Goal: Task Accomplishment & Management: Complete application form

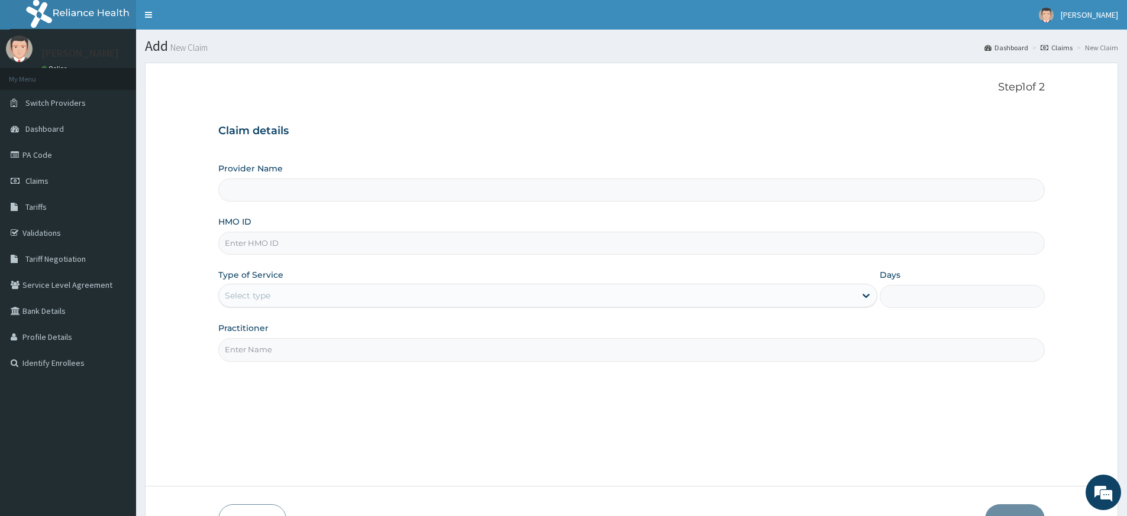
type input "Pure Fitness Africa | Lekki (fka Fitness Central)"
type input "1"
click at [277, 358] on input "Practitioner" at bounding box center [631, 349] width 826 height 23
type input "pure fitness africa"
click at [284, 247] on input "HMO ID" at bounding box center [631, 243] width 826 height 23
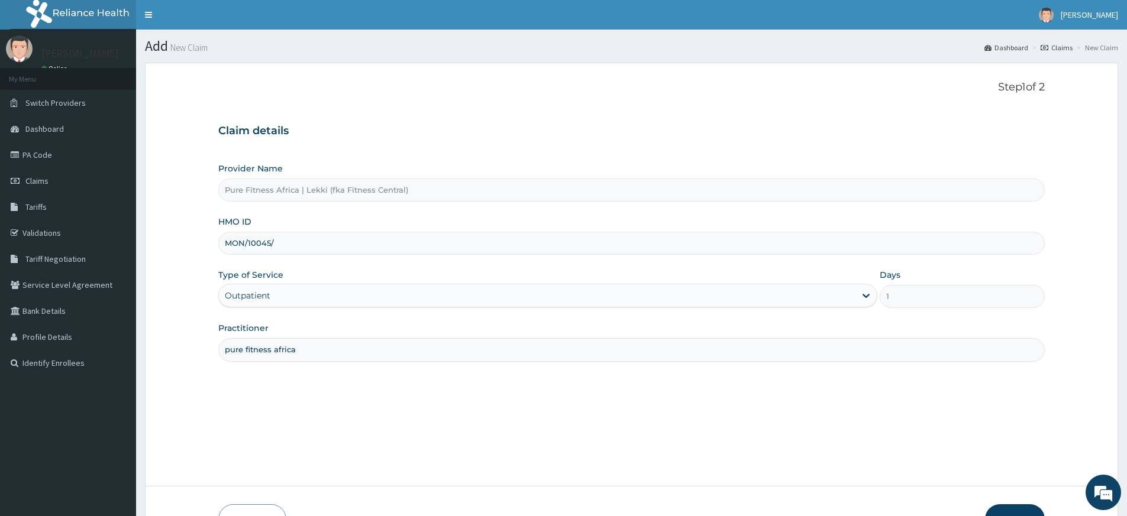
type input "mon/10045/a"
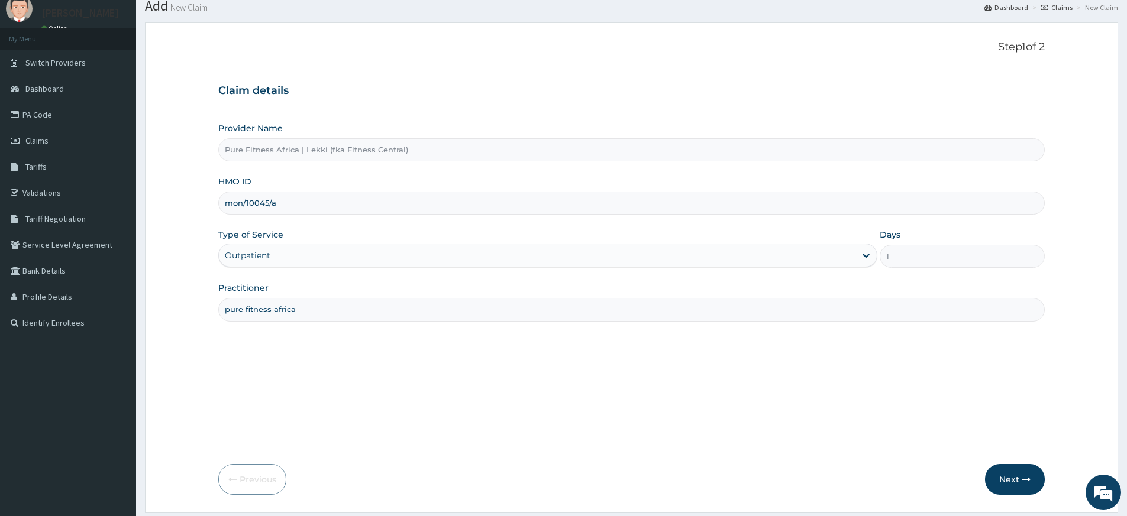
scroll to position [76, 0]
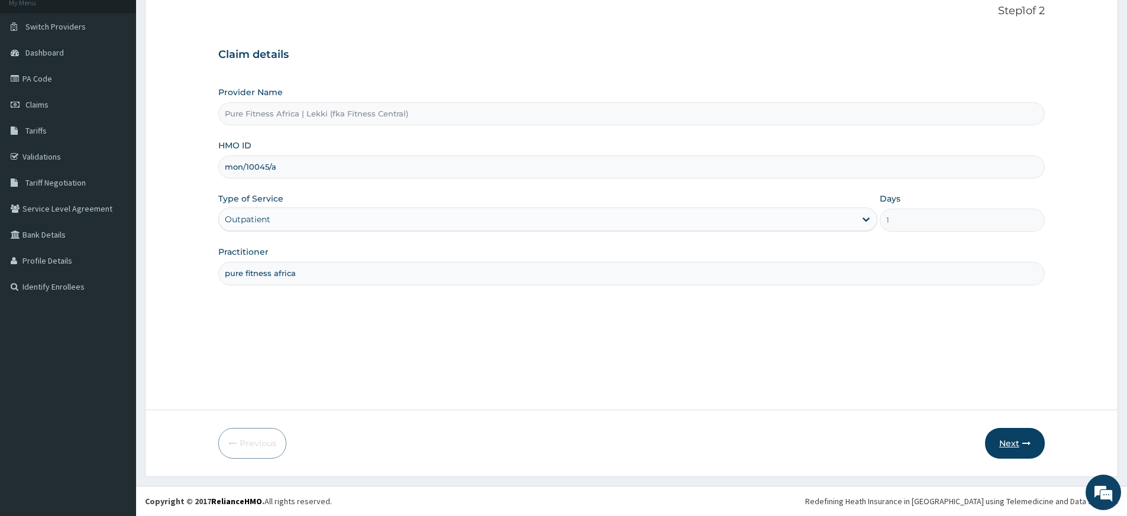
click at [1015, 451] on button "Next" at bounding box center [1015, 443] width 60 height 31
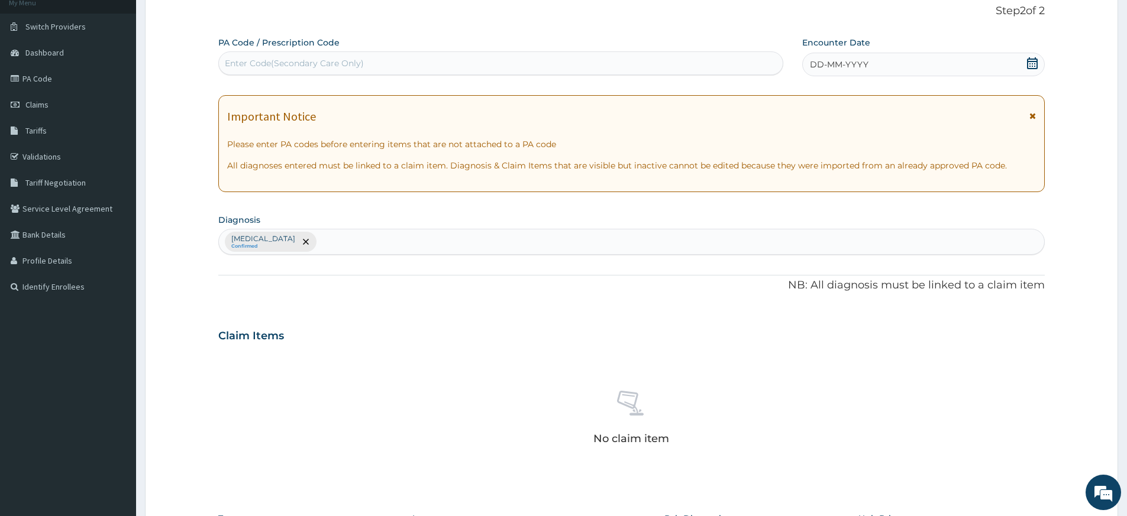
click at [355, 58] on div "Enter Code(Secondary Care Only)" at bounding box center [294, 63] width 139 height 12
type input "PA/FCB3A1"
click at [1030, 62] on icon at bounding box center [1032, 63] width 11 height 12
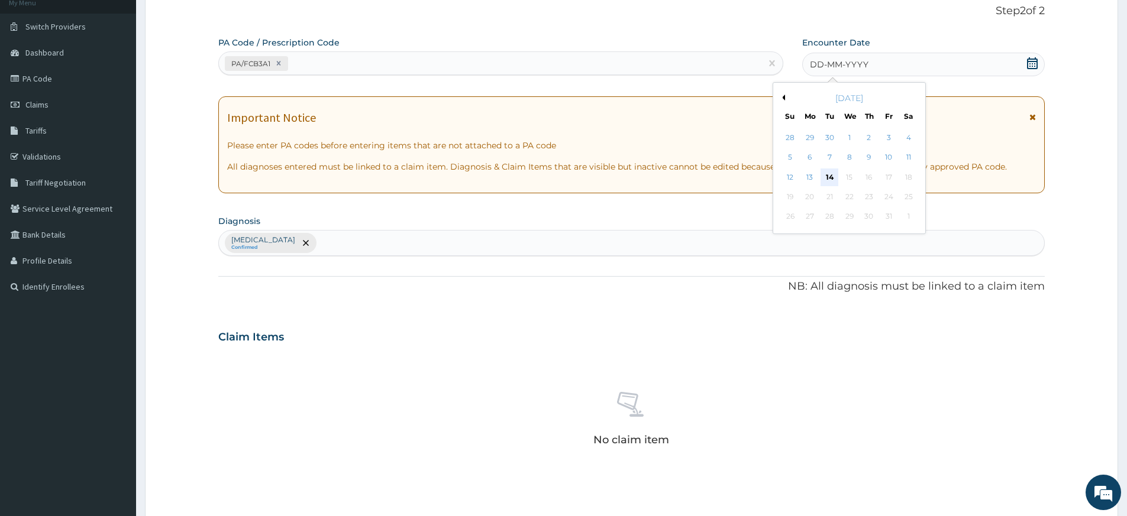
click at [832, 179] on div "14" at bounding box center [830, 178] width 18 height 18
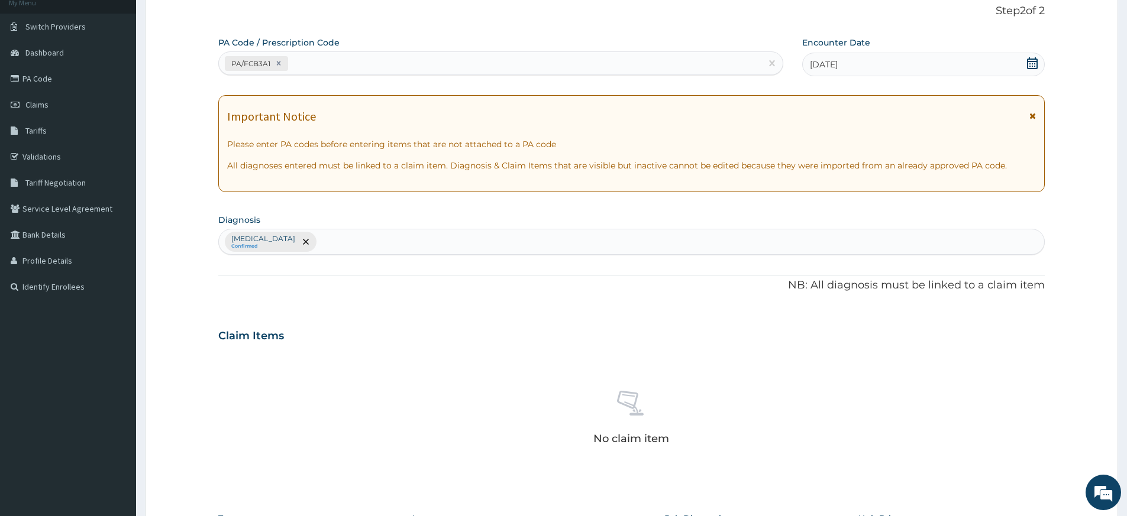
scroll to position [325, 0]
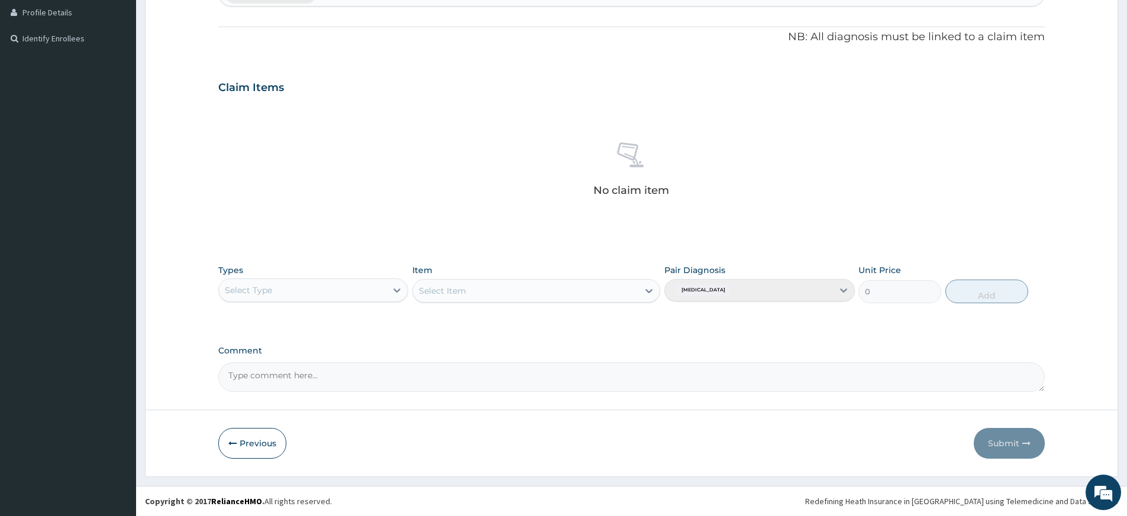
click at [297, 292] on div "Select Type" at bounding box center [302, 290] width 167 height 19
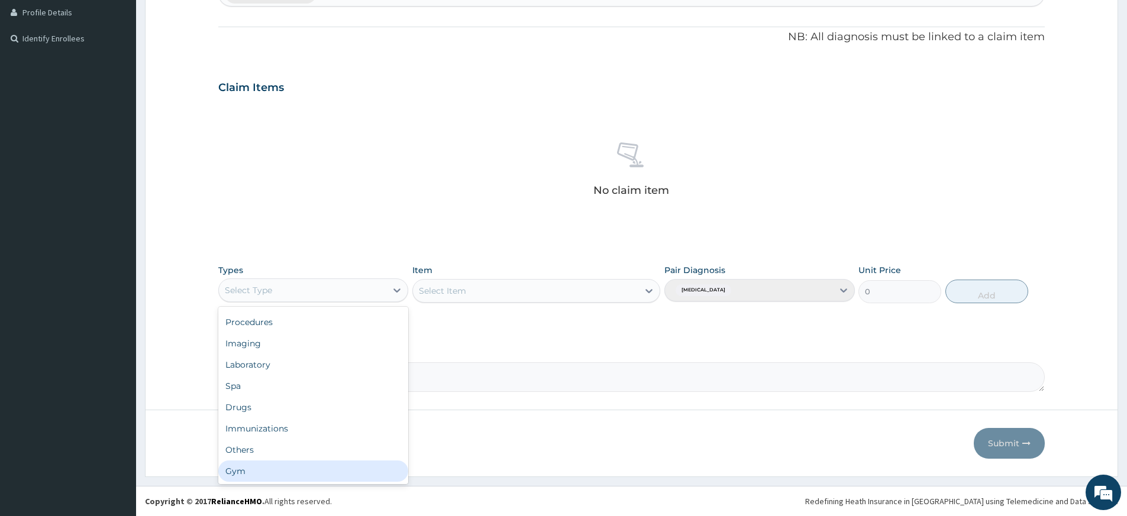
click at [324, 471] on div "Gym" at bounding box center [313, 471] width 190 height 21
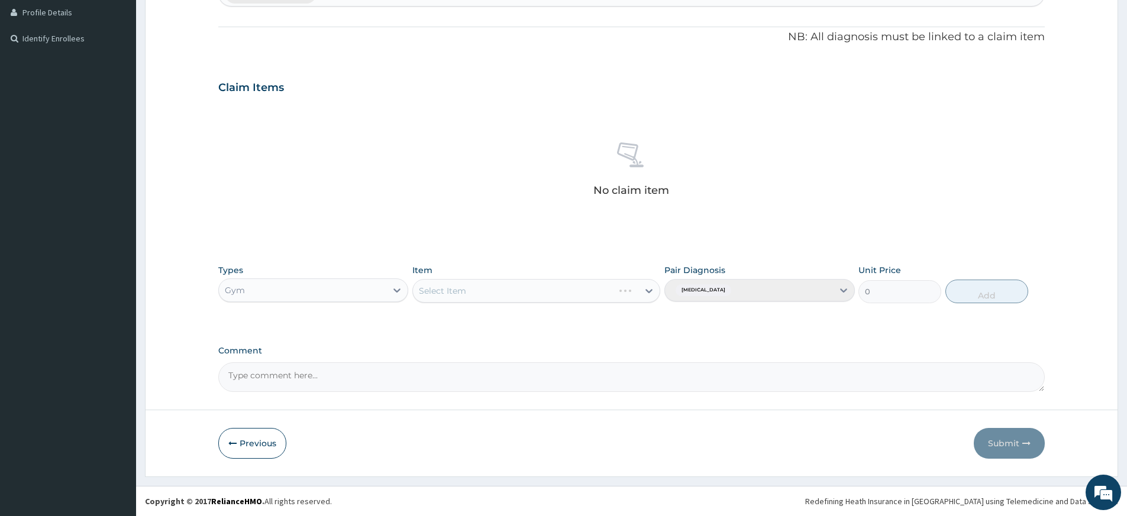
click at [484, 284] on div "Select Item" at bounding box center [513, 291] width 200 height 19
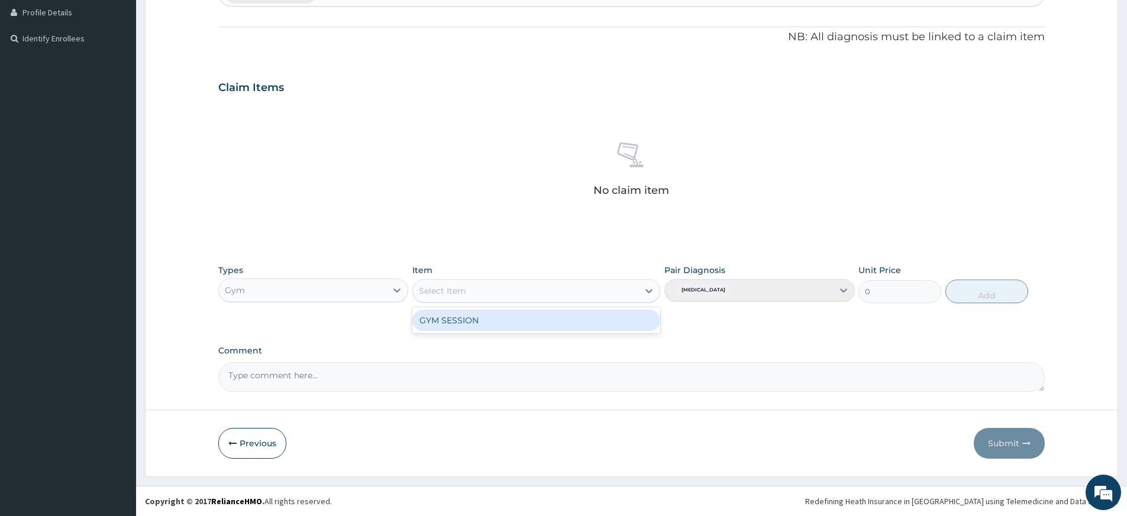
click at [487, 321] on div "GYM SESSION" at bounding box center [536, 320] width 248 height 21
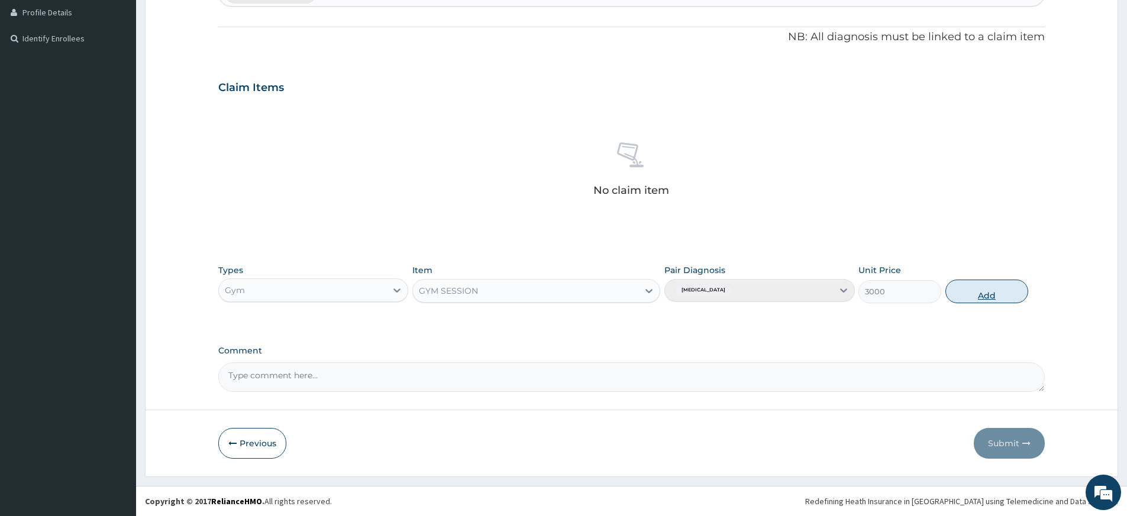
click at [958, 289] on button "Add" at bounding box center [986, 292] width 83 height 24
type input "0"
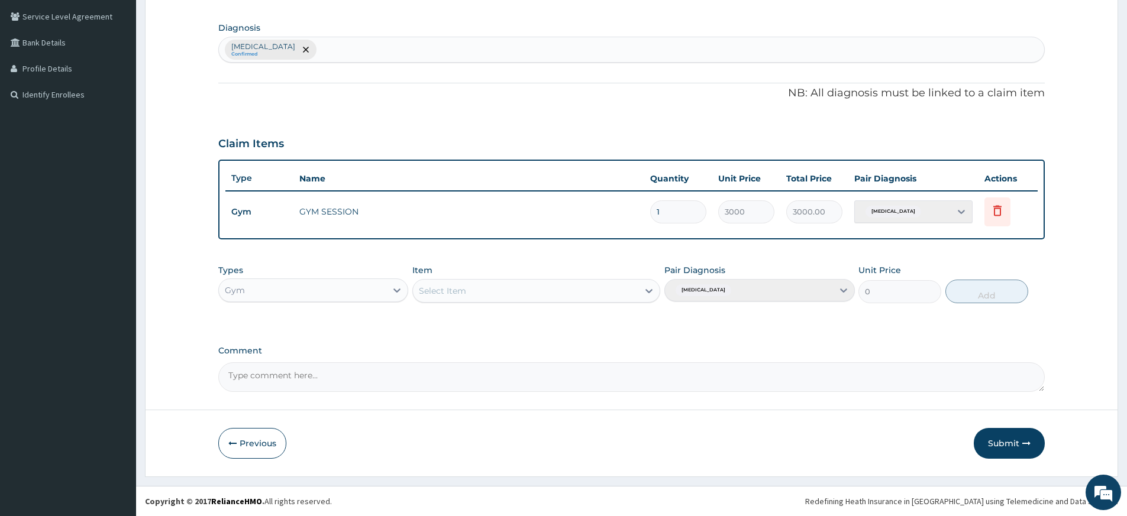
scroll to position [269, 0]
click at [995, 434] on button "Submit" at bounding box center [1008, 443] width 71 height 31
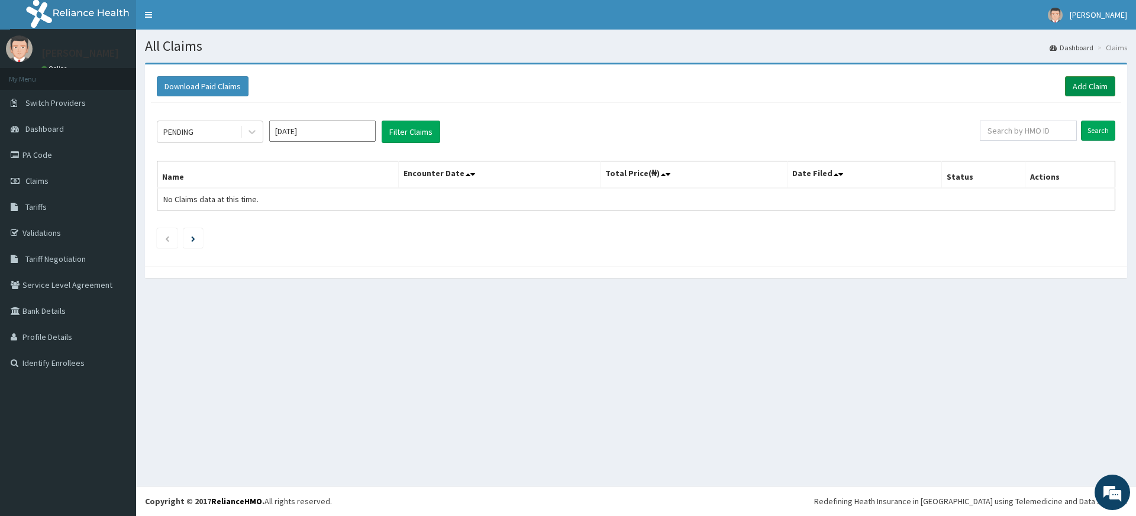
click at [1113, 92] on link "Add Claim" at bounding box center [1090, 86] width 50 height 20
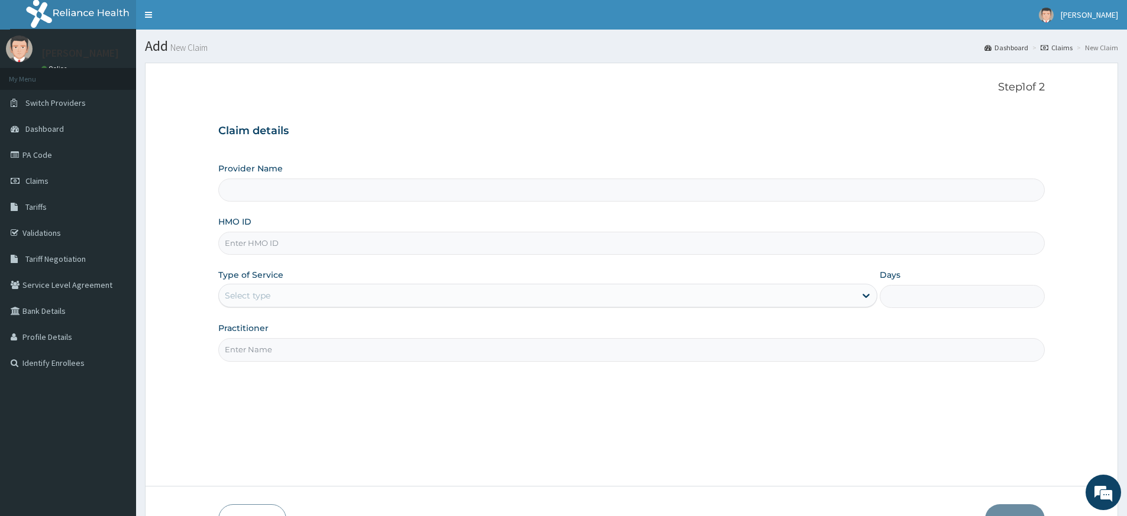
type input "Pure Fitness Africa | Lekki (fka Fitness Central)"
type input "1"
click at [263, 340] on input "Practitioner" at bounding box center [631, 349] width 826 height 23
type input "pure fitness africa"
click at [276, 244] on input "HMO ID" at bounding box center [631, 243] width 826 height 23
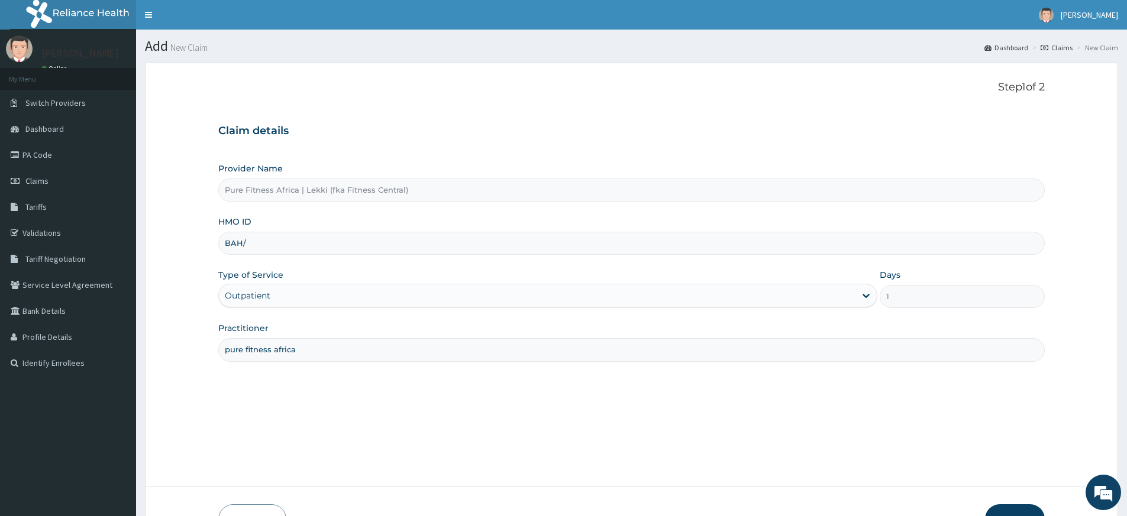
type input "BAH/10036/A"
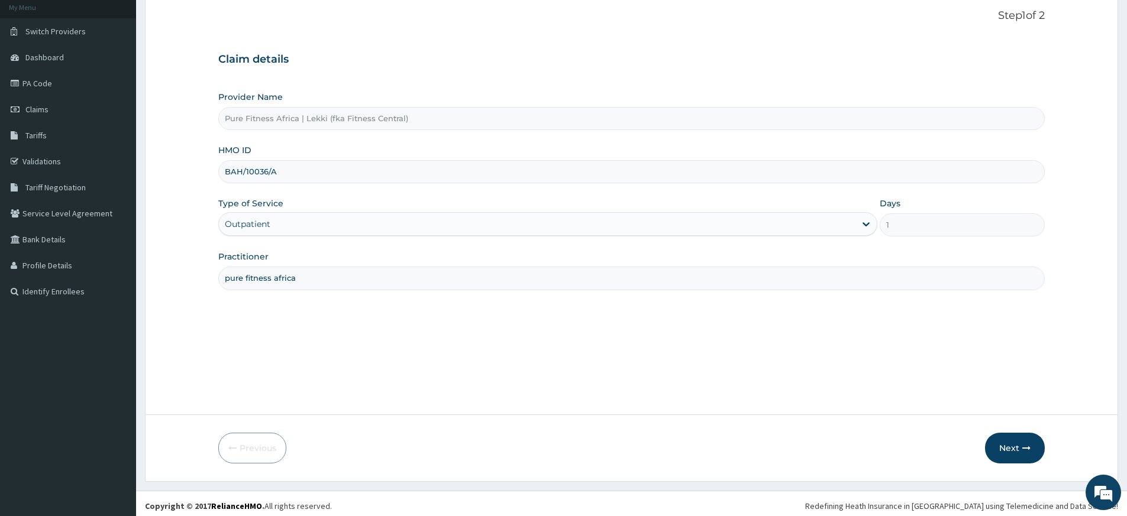
scroll to position [76, 0]
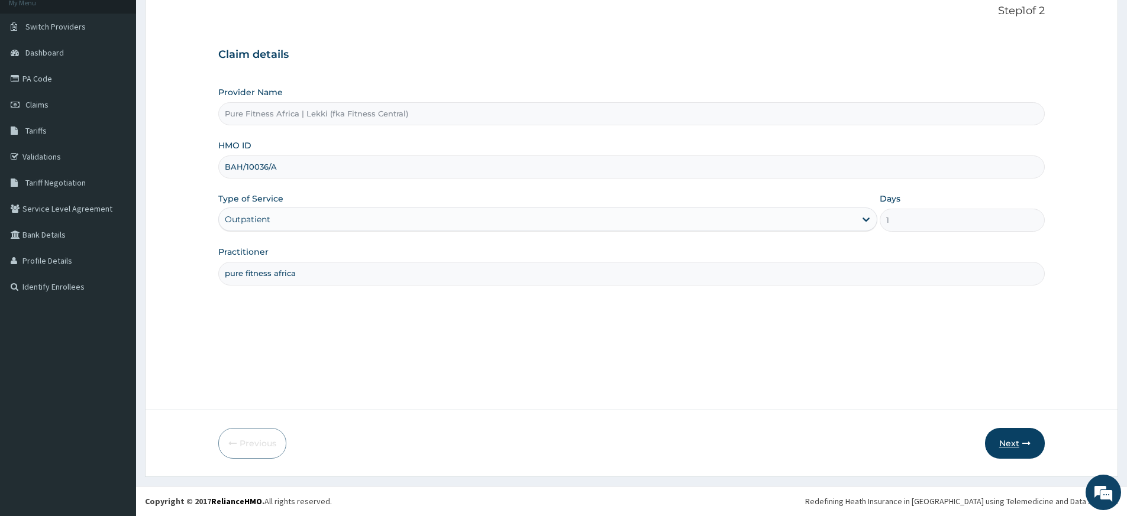
click at [1001, 444] on button "Next" at bounding box center [1015, 443] width 60 height 31
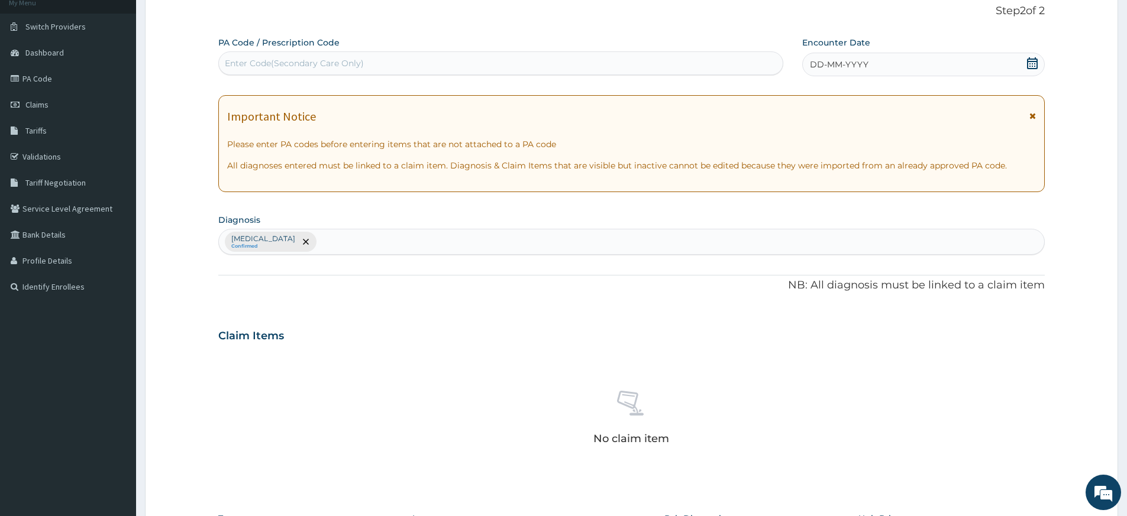
click at [600, 59] on div "Enter Code(Secondary Care Only)" at bounding box center [501, 63] width 564 height 19
type input "PA/74304D"
click at [822, 63] on span "DD-MM-YYYY" at bounding box center [839, 65] width 59 height 12
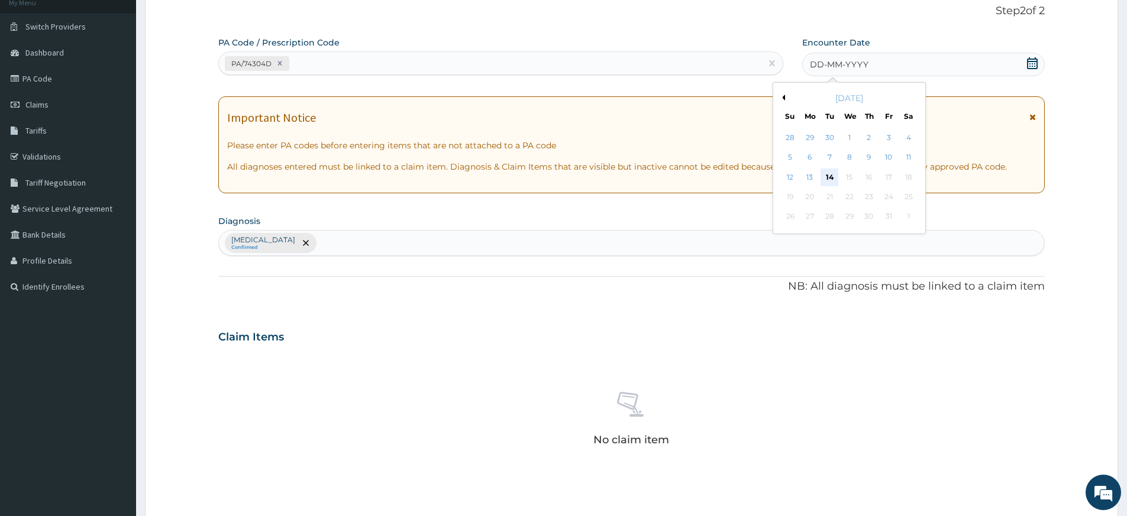
click at [830, 173] on div "14" at bounding box center [830, 178] width 18 height 18
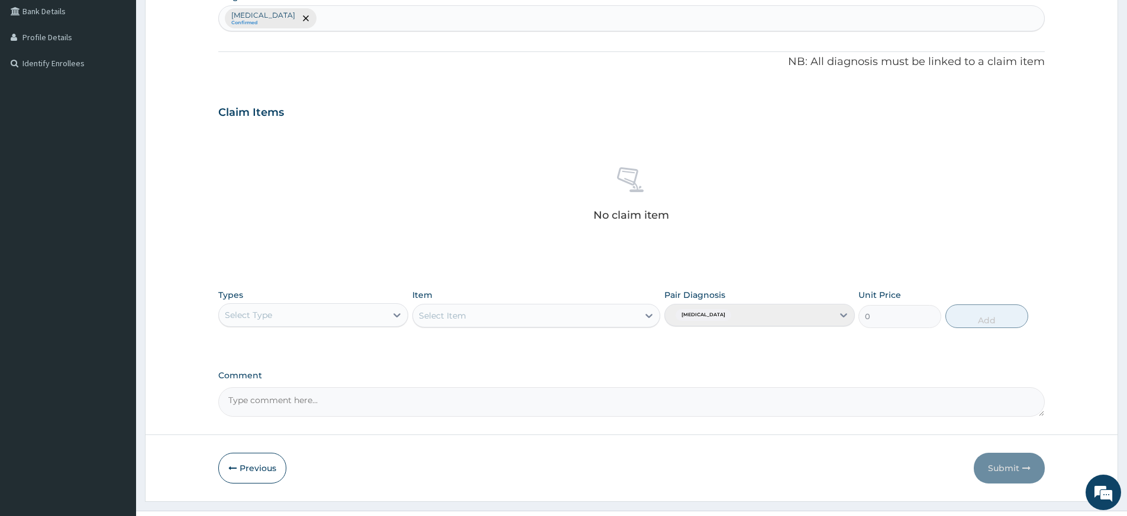
scroll to position [325, 0]
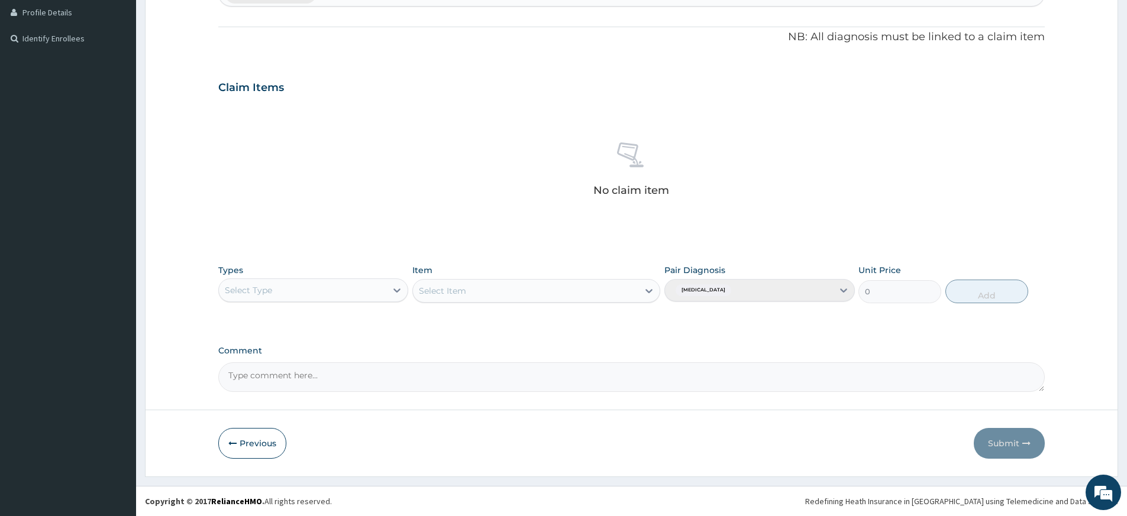
click at [355, 281] on div "Select Type" at bounding box center [302, 290] width 167 height 19
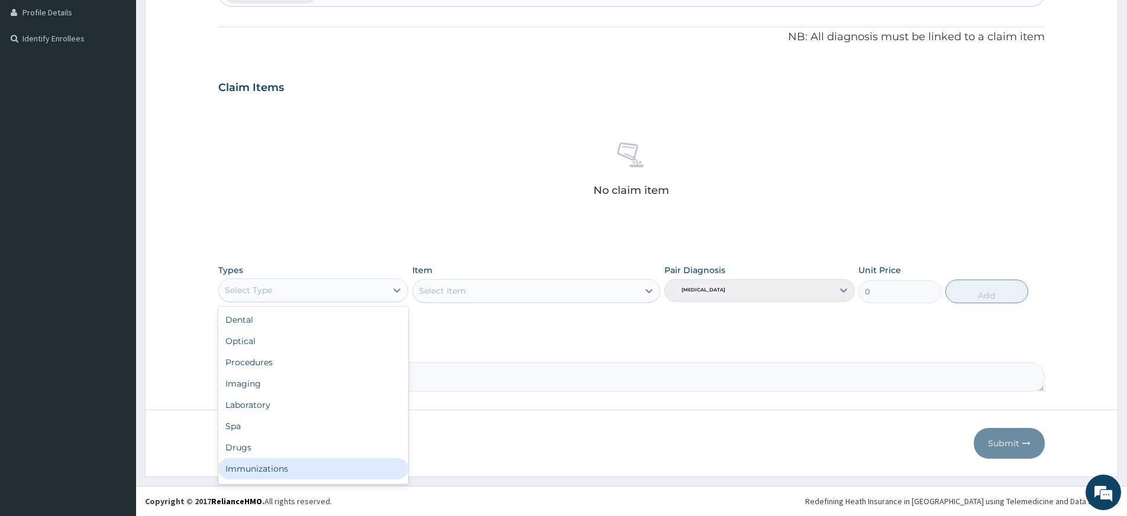
scroll to position [40, 0]
click at [346, 477] on div "Gym" at bounding box center [313, 471] width 190 height 21
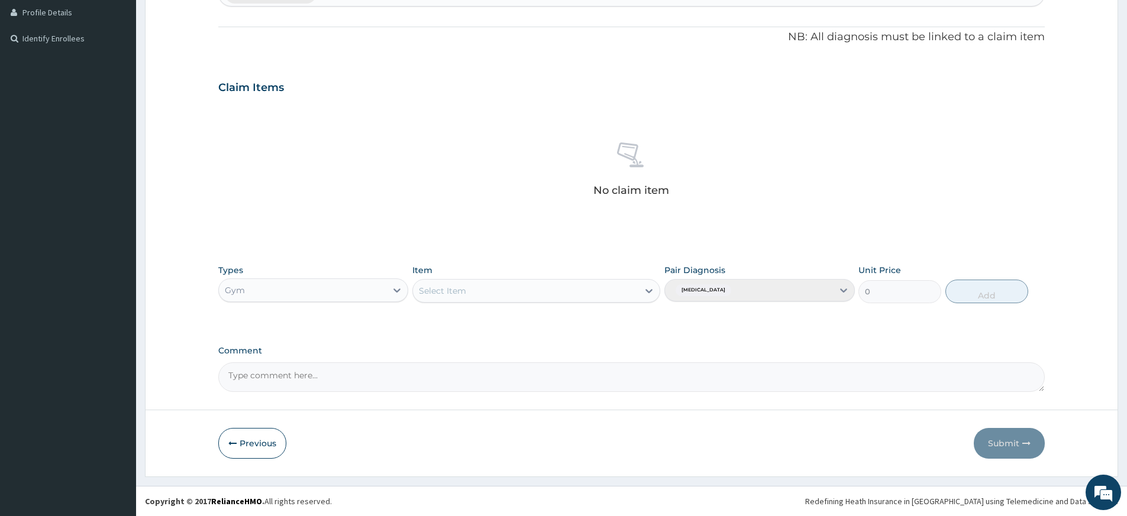
click at [477, 294] on div "Select Item" at bounding box center [525, 291] width 225 height 19
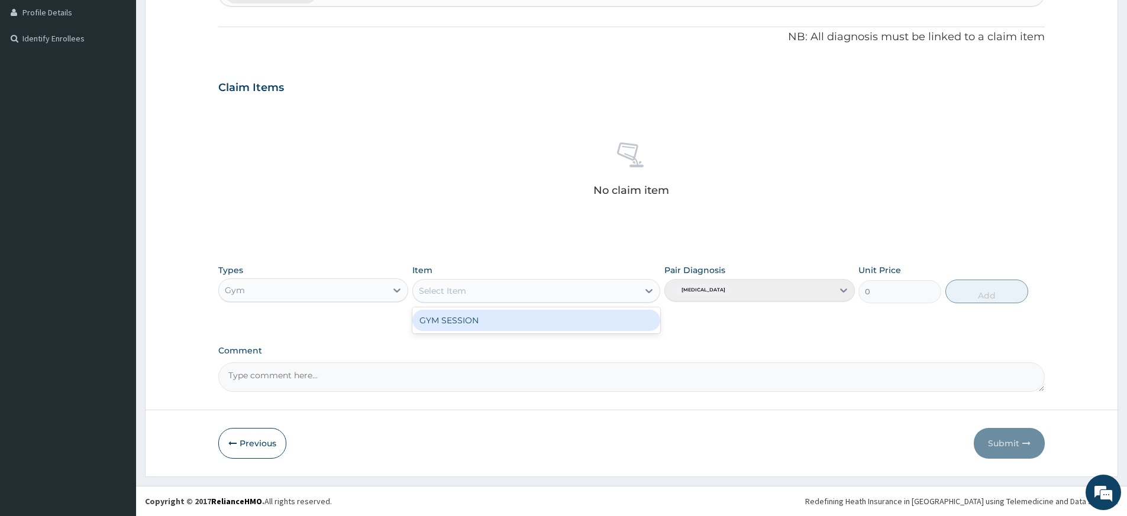
click at [480, 319] on div "GYM SESSION" at bounding box center [536, 320] width 248 height 21
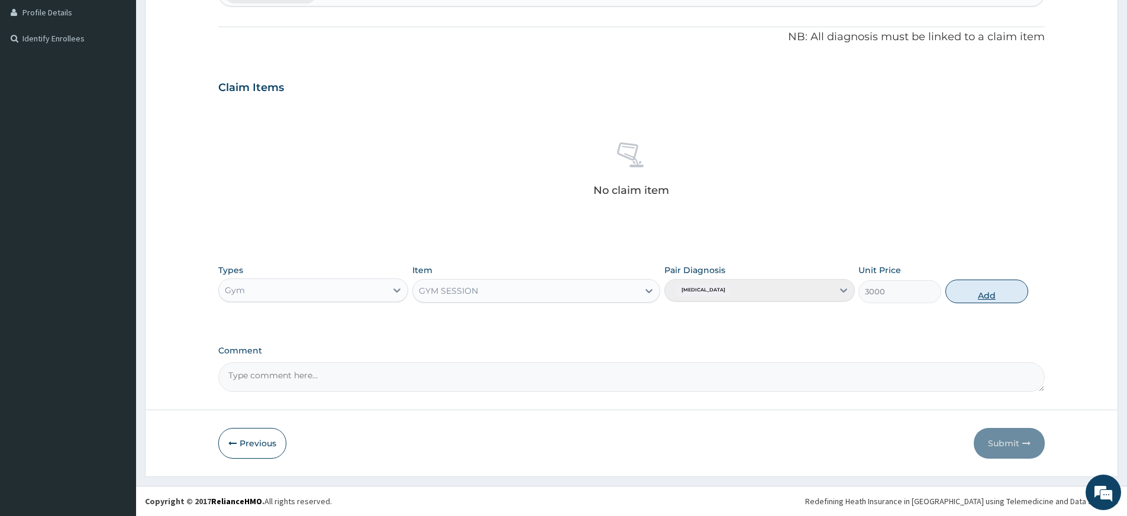
click at [957, 283] on button "Add" at bounding box center [986, 292] width 83 height 24
type input "0"
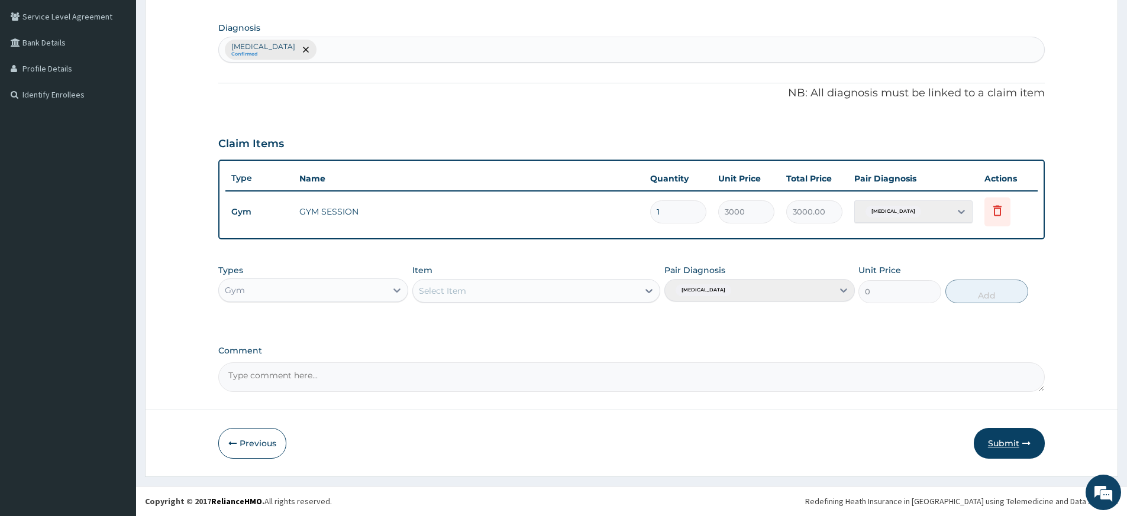
click at [992, 452] on button "Submit" at bounding box center [1008, 443] width 71 height 31
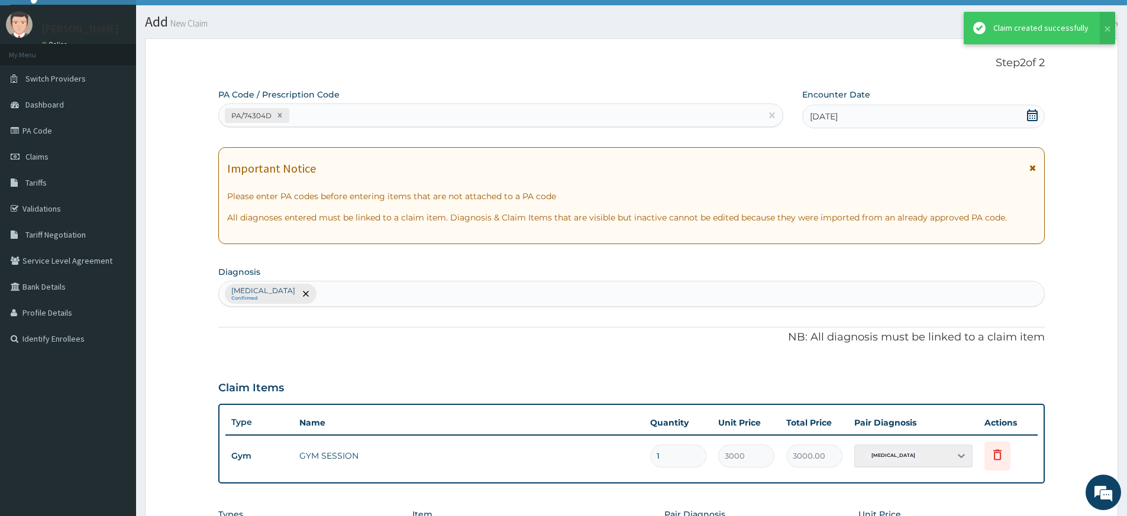
scroll to position [269, 0]
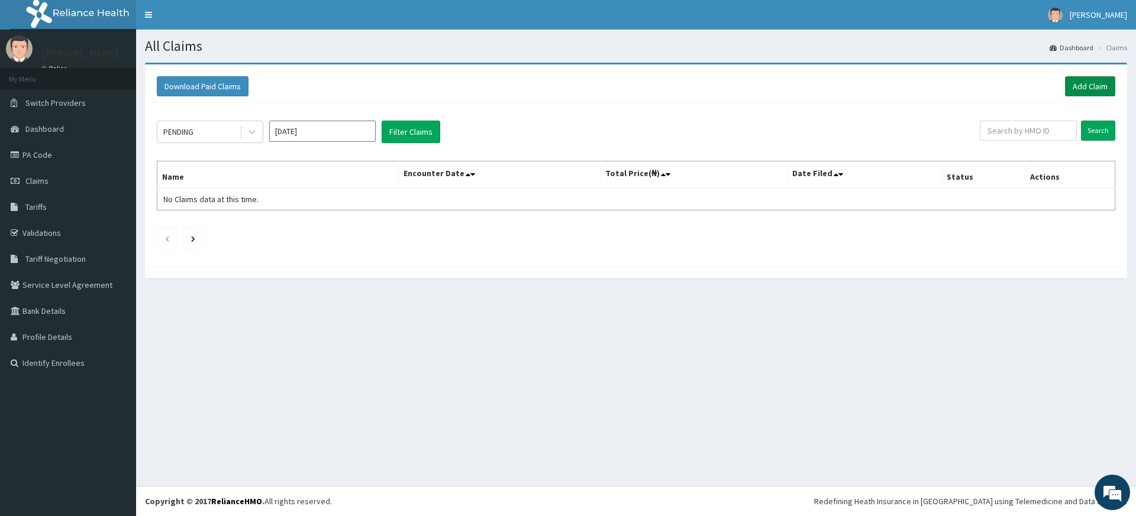
click at [1092, 90] on link "Add Claim" at bounding box center [1090, 86] width 50 height 20
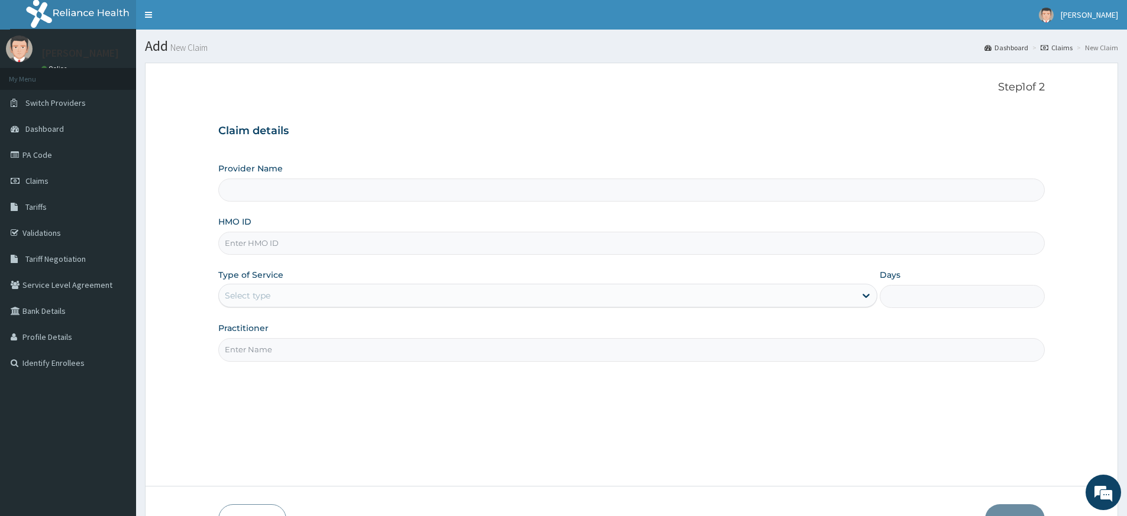
click at [303, 239] on input "HMO ID" at bounding box center [631, 243] width 826 height 23
type input "R"
type input "Pure Fitness Africa | Lekki (fka Fitness Central)"
type input "1"
type input "rnc/10011/a"
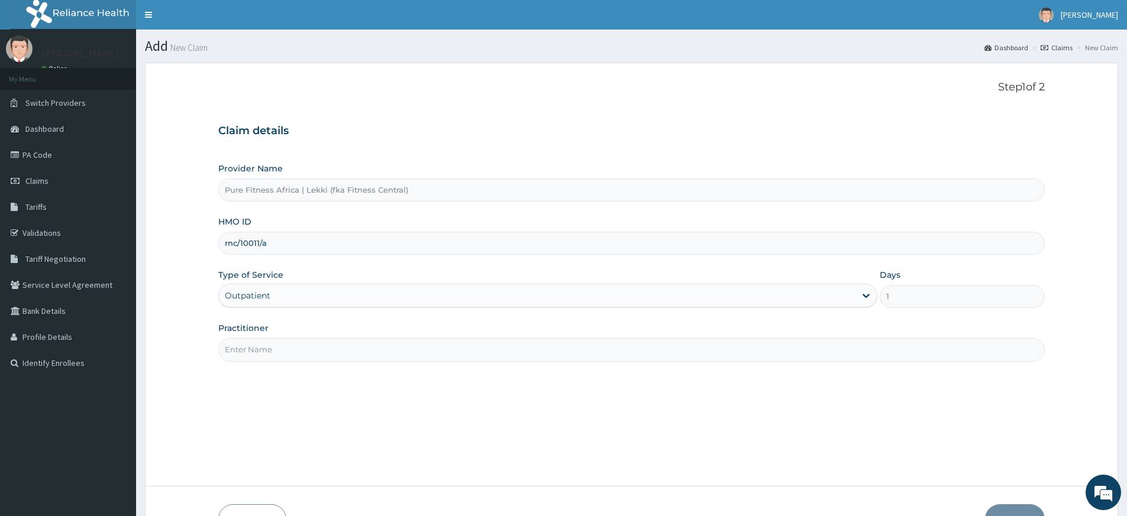
click at [306, 348] on input "Practitioner" at bounding box center [631, 349] width 826 height 23
type input "pure fitness africa"
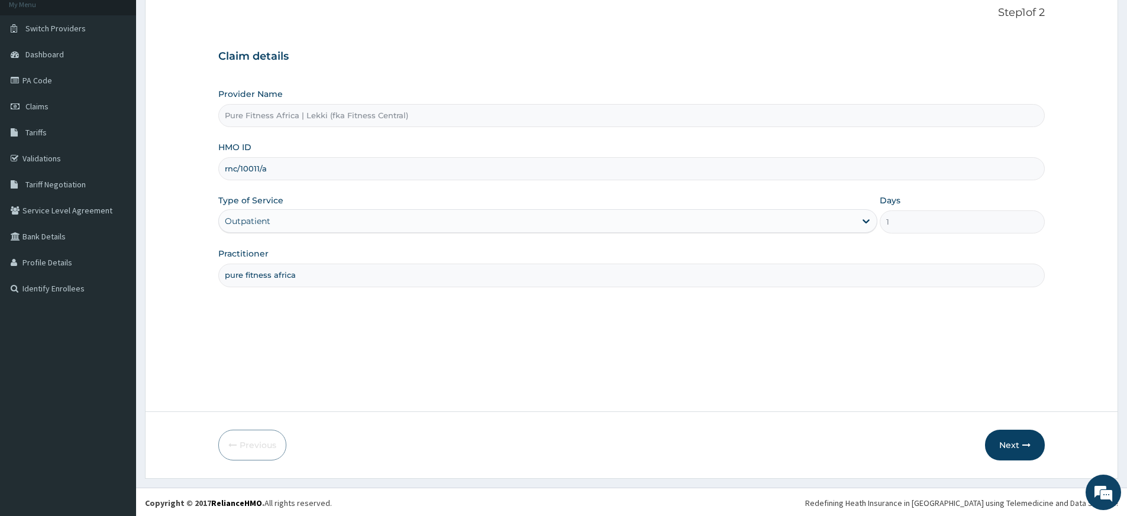
scroll to position [76, 0]
click at [1004, 442] on button "Next" at bounding box center [1015, 443] width 60 height 31
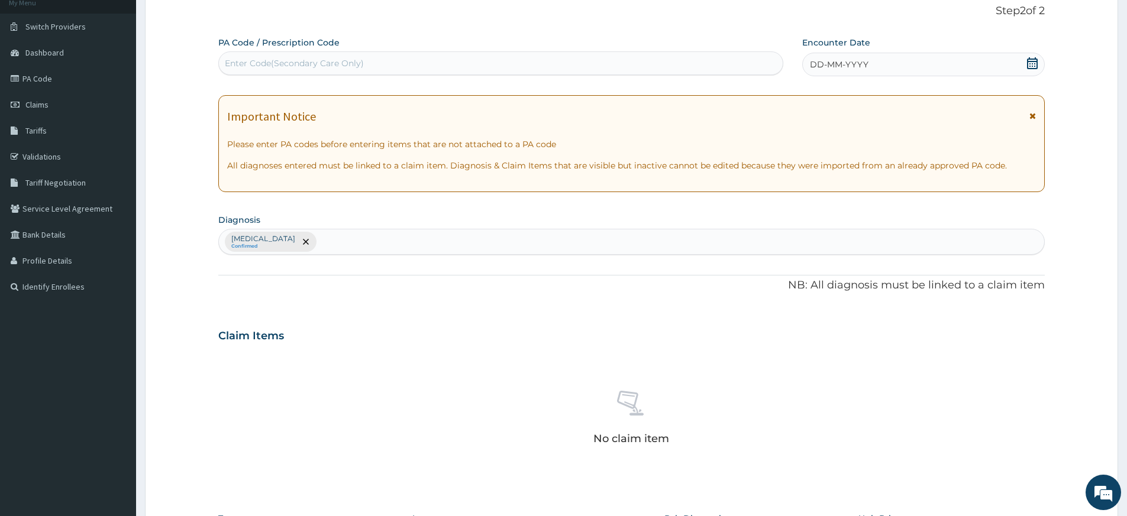
click at [598, 62] on div "Enter Code(Secondary Care Only)" at bounding box center [501, 63] width 564 height 19
type input "PA/C05B1F"
click at [1030, 63] on icon at bounding box center [1032, 63] width 12 height 12
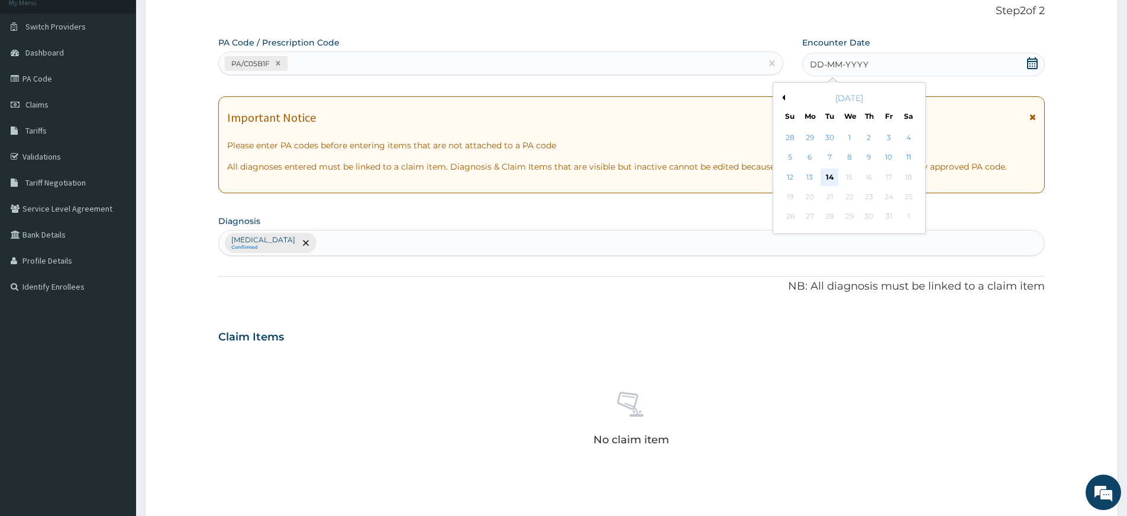
click at [827, 181] on div "14" at bounding box center [830, 178] width 18 height 18
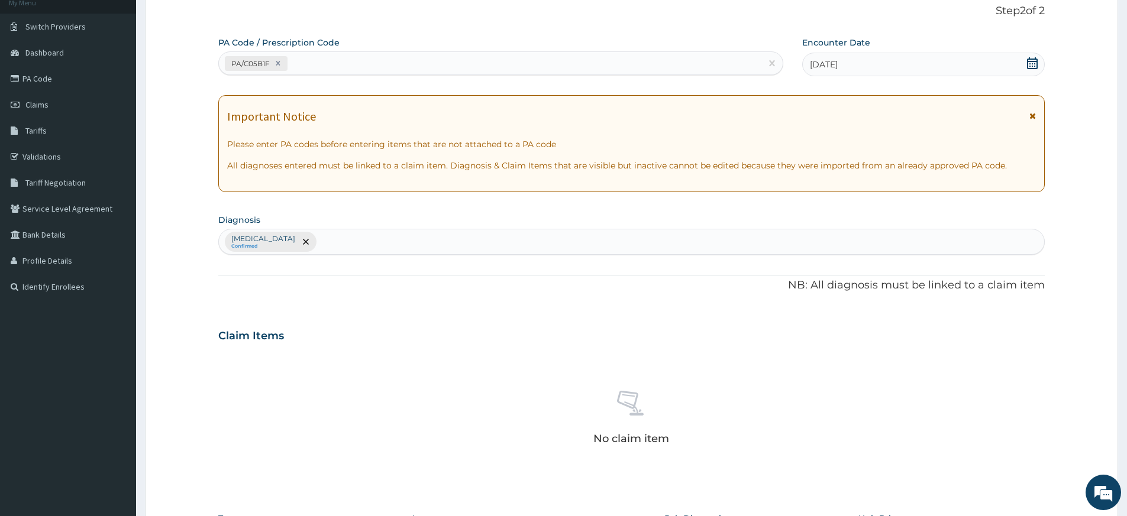
scroll to position [325, 0]
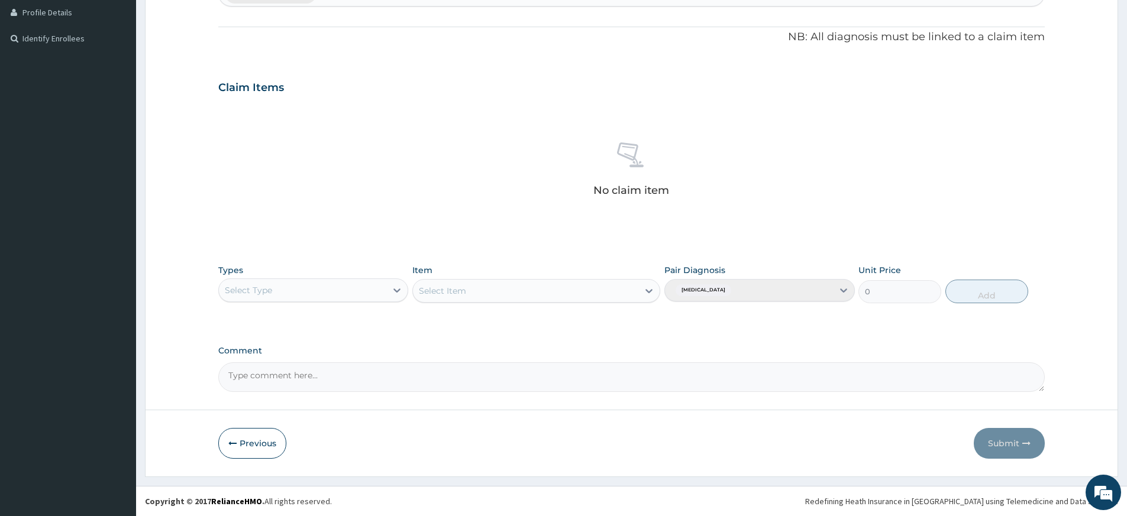
click at [320, 300] on div "Select Type" at bounding box center [313, 291] width 190 height 24
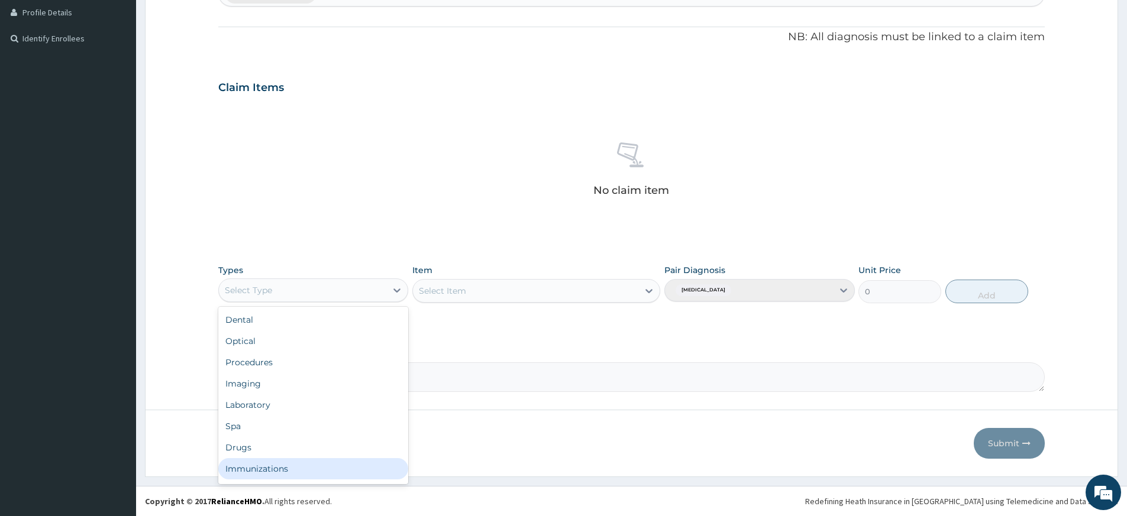
scroll to position [40, 0]
click at [273, 472] on div "Gym" at bounding box center [313, 471] width 190 height 21
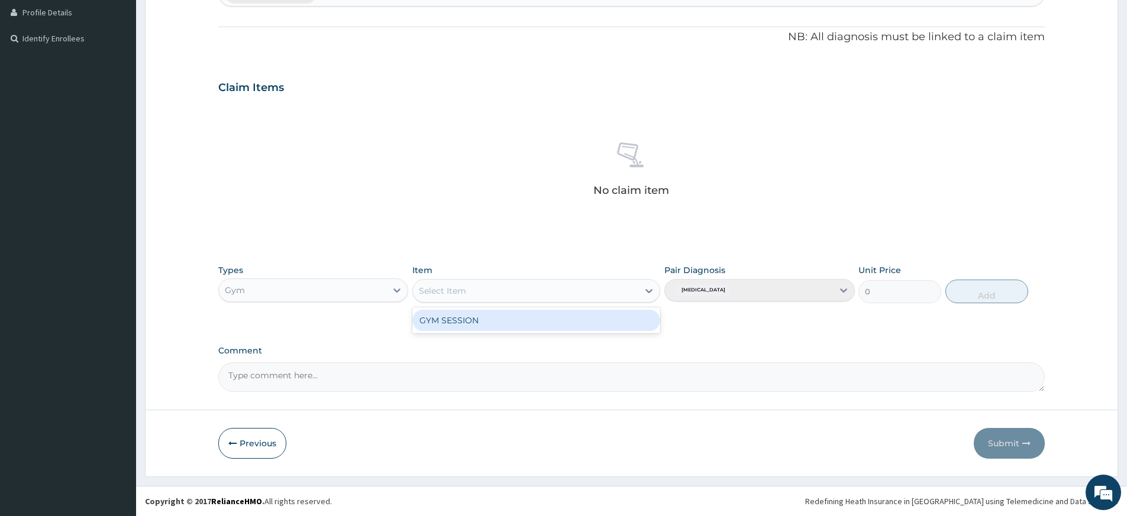
click at [492, 290] on div "Select Item" at bounding box center [525, 291] width 225 height 19
click at [499, 321] on div "GYM SESSION" at bounding box center [536, 320] width 248 height 21
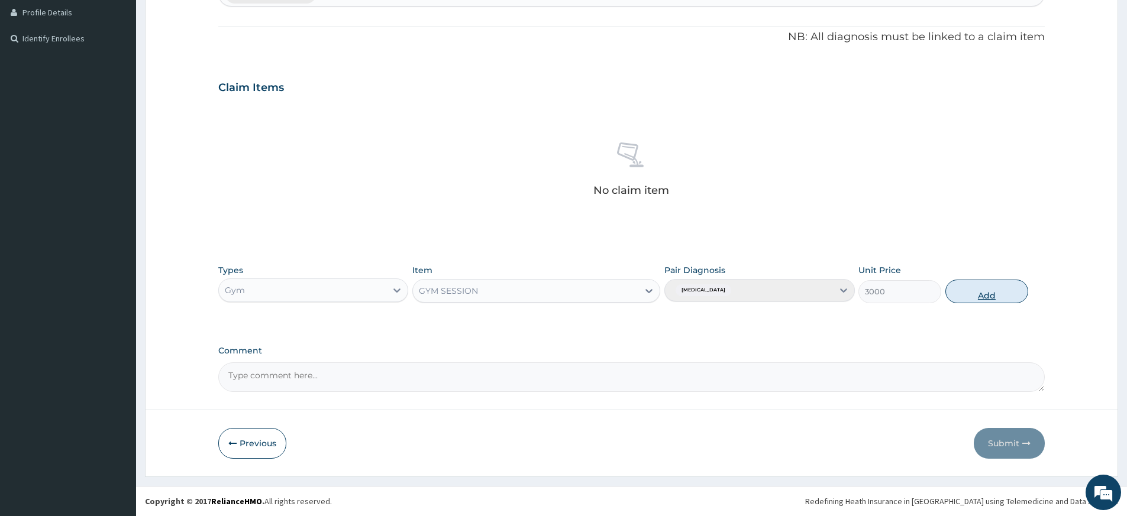
click at [953, 284] on button "Add" at bounding box center [986, 292] width 83 height 24
type input "0"
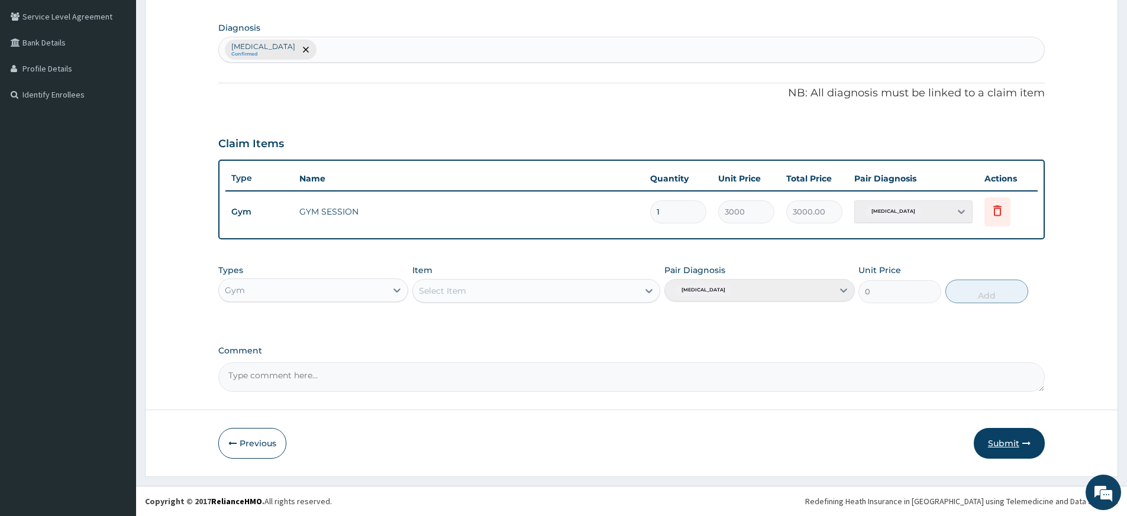
click at [1001, 447] on button "Submit" at bounding box center [1008, 443] width 71 height 31
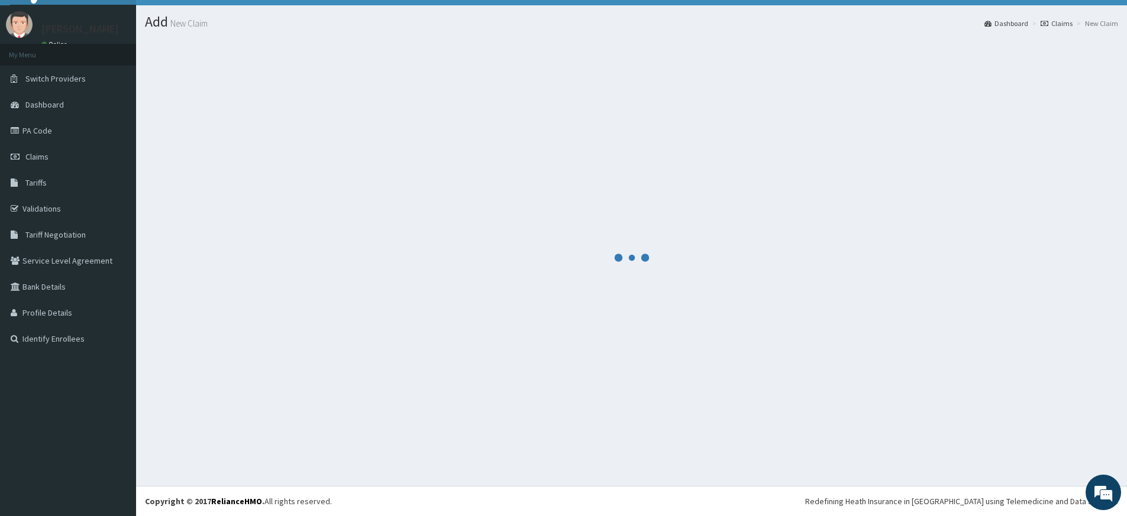
scroll to position [24, 0]
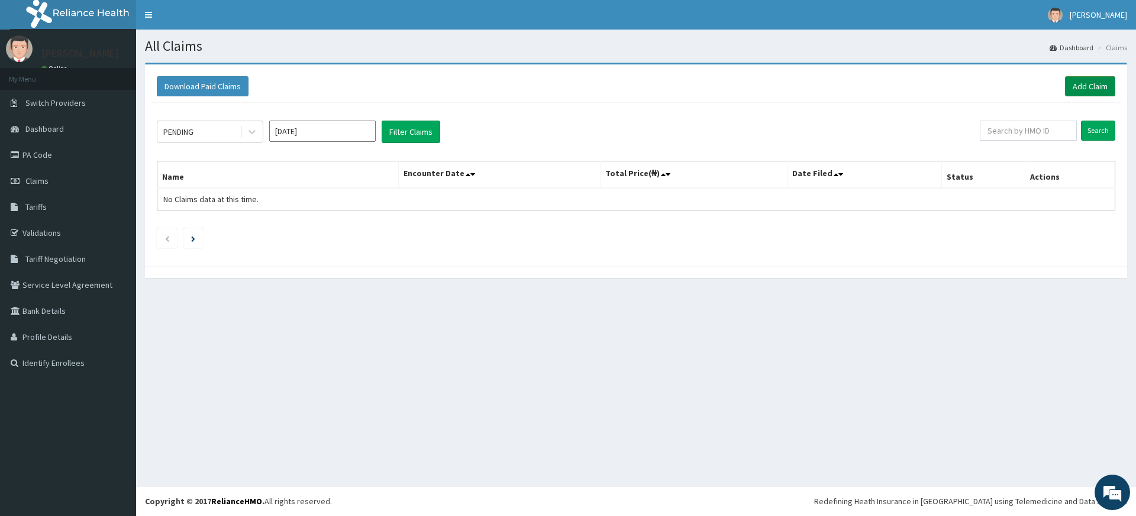
click at [1076, 79] on link "Add Claim" at bounding box center [1090, 86] width 50 height 20
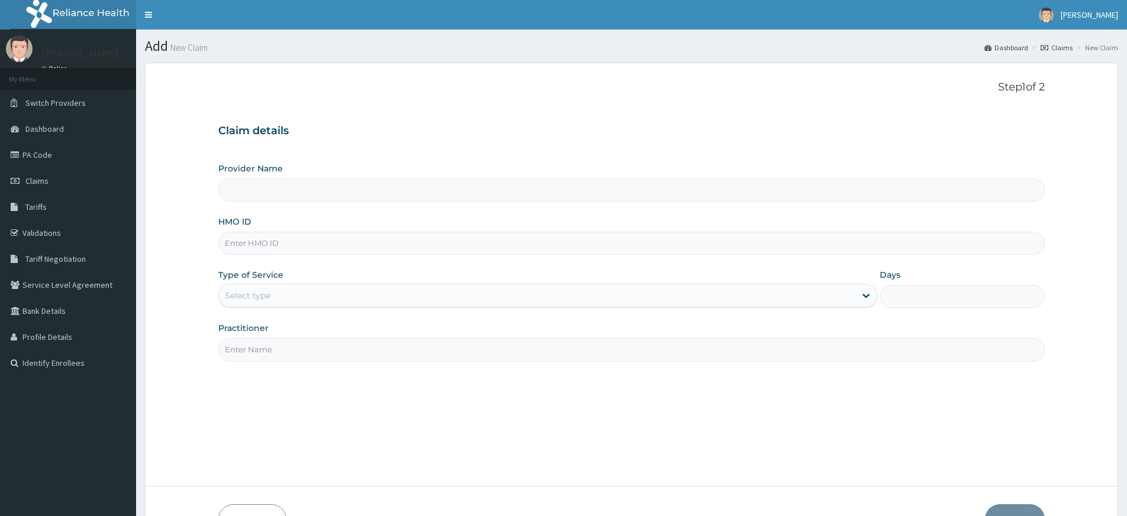
click at [323, 348] on input "Practitioner" at bounding box center [631, 349] width 826 height 23
type input "pure fitness africa"
type input "Pure Fitness Africa | Lekki (fka Fitness Central)"
type input "1"
click at [288, 247] on input "HMO ID" at bounding box center [631, 243] width 826 height 23
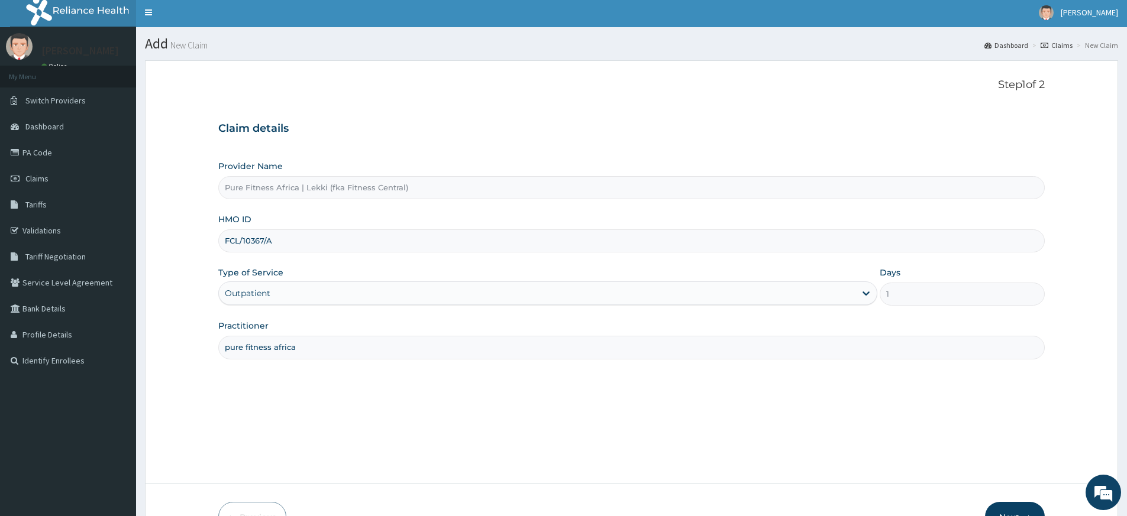
scroll to position [76, 0]
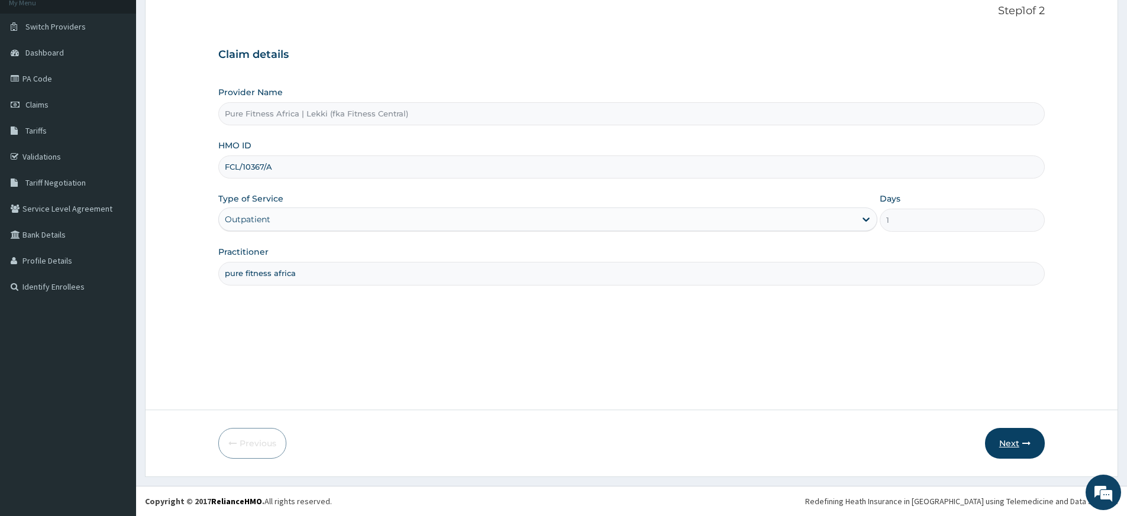
type input "FCL/10367/A"
drag, startPoint x: 1022, startPoint y: 444, endPoint x: 1041, endPoint y: 449, distance: 20.2
click at [1041, 449] on button "Next" at bounding box center [1015, 443] width 60 height 31
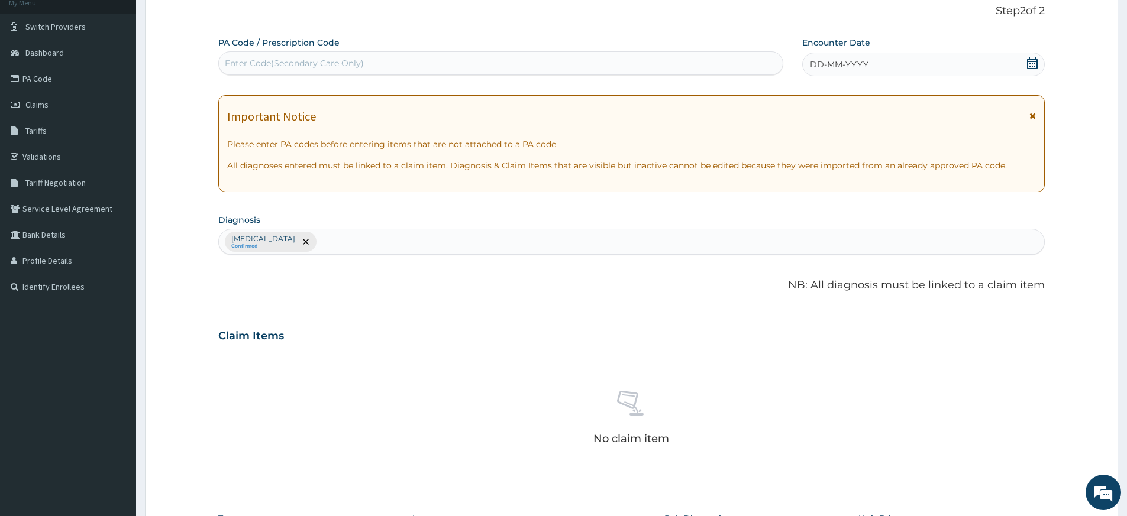
click at [480, 60] on div "Enter Code(Secondary Care Only)" at bounding box center [501, 63] width 564 height 19
type input "PA/B557D0"
click at [888, 66] on div "DD-MM-YYYY" at bounding box center [923, 65] width 242 height 24
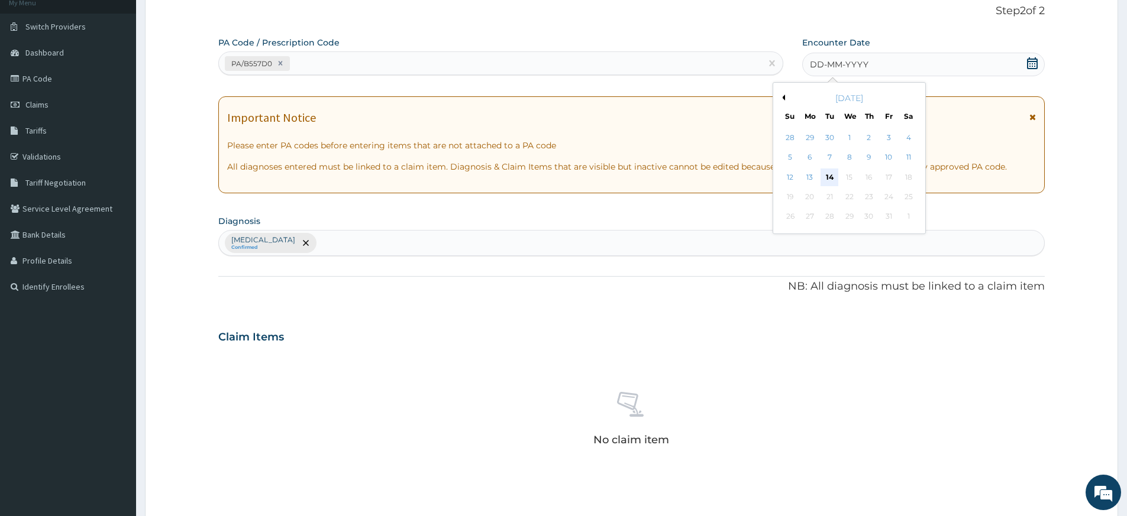
click at [831, 174] on div "14" at bounding box center [830, 178] width 18 height 18
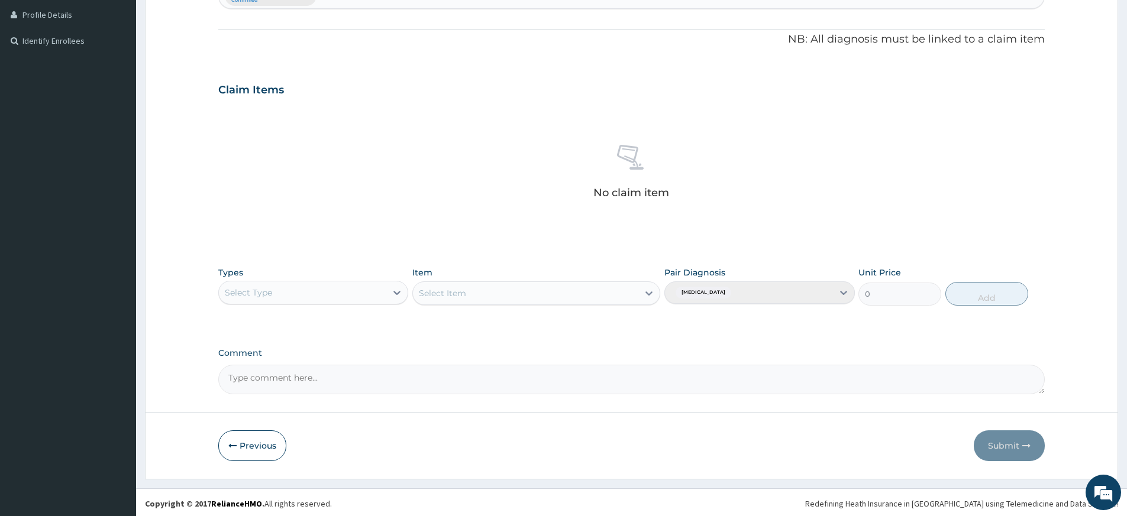
scroll to position [325, 0]
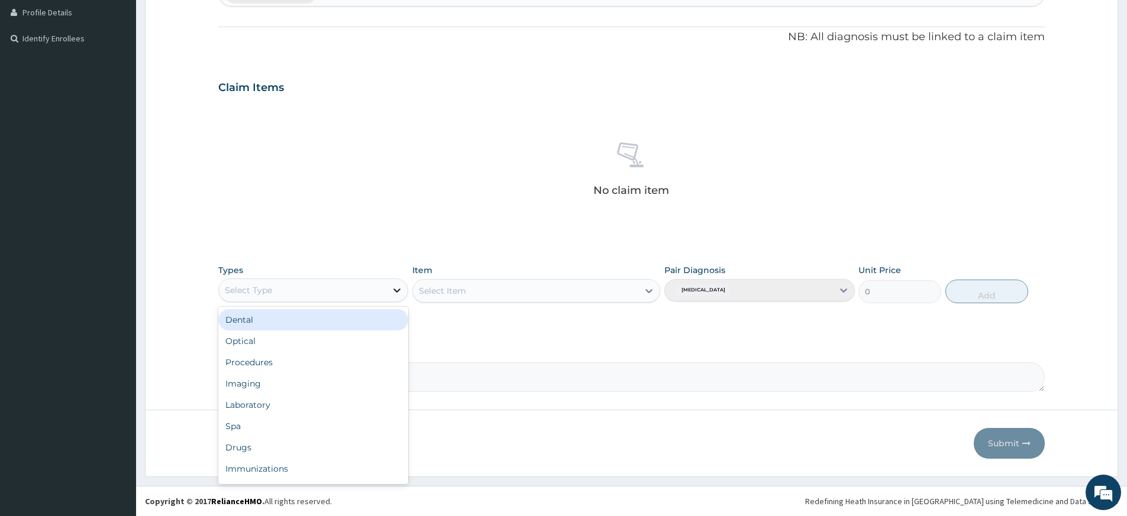
click at [400, 289] on icon at bounding box center [397, 291] width 7 height 4
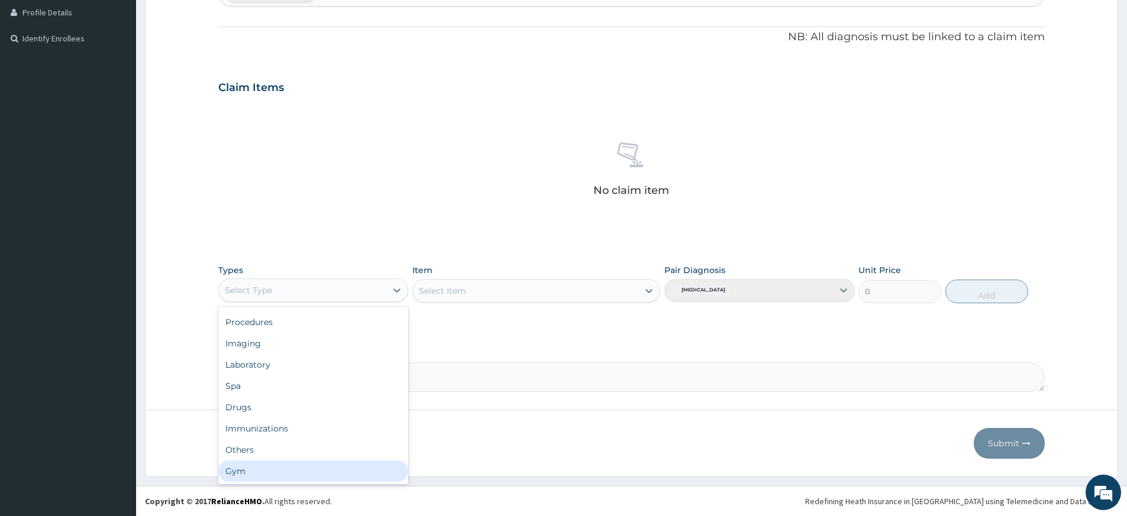
click at [286, 466] on div "Gym" at bounding box center [313, 471] width 190 height 21
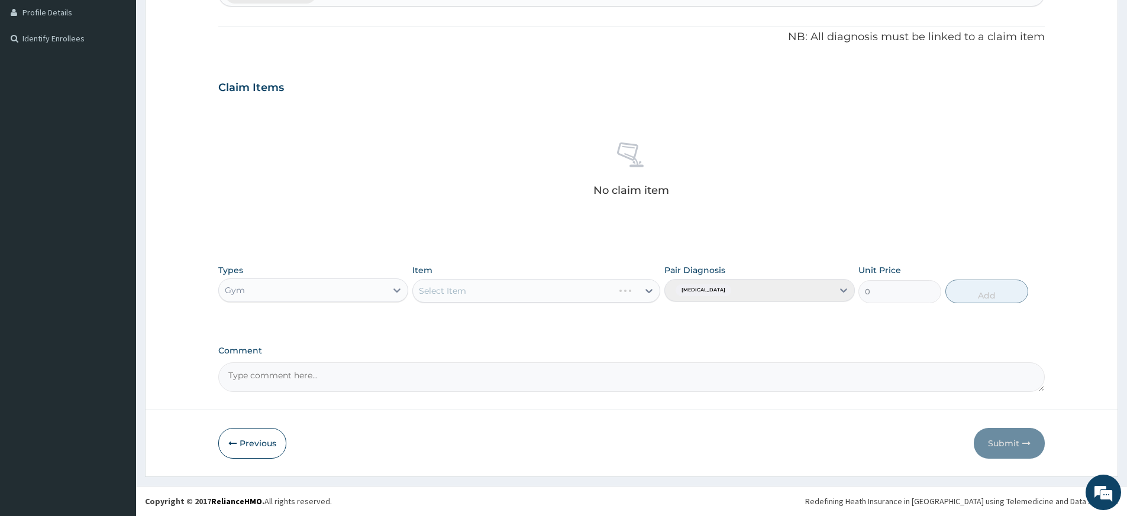
drag, startPoint x: 642, startPoint y: 290, endPoint x: 636, endPoint y: 332, distance: 42.5
click at [642, 290] on div "Select Item" at bounding box center [536, 291] width 248 height 24
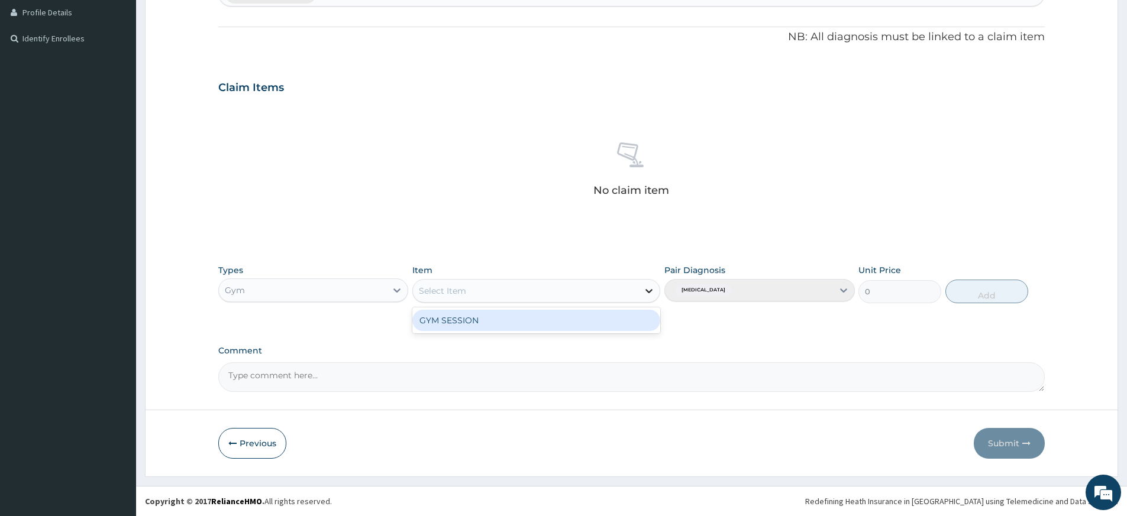
click at [647, 293] on icon at bounding box center [649, 291] width 12 height 12
click at [616, 316] on div "GYM SESSION" at bounding box center [536, 320] width 248 height 21
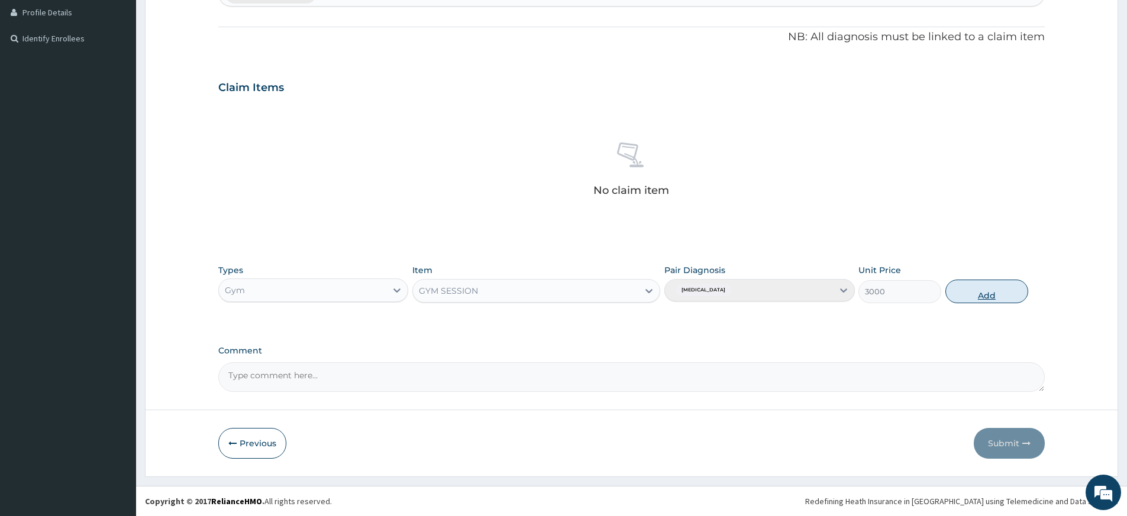
click at [997, 294] on button "Add" at bounding box center [986, 292] width 83 height 24
type input "0"
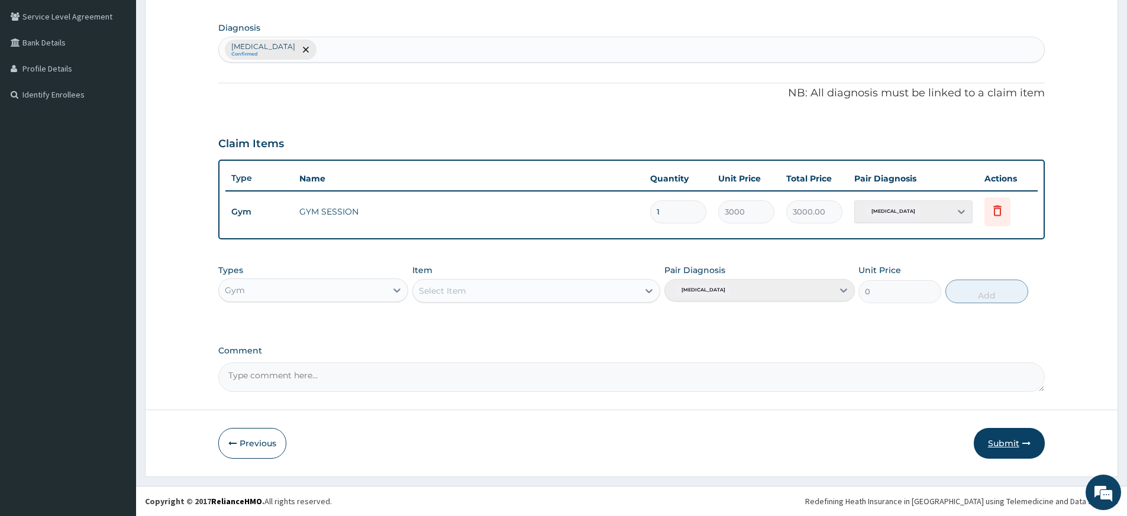
click at [1004, 442] on button "Submit" at bounding box center [1008, 443] width 71 height 31
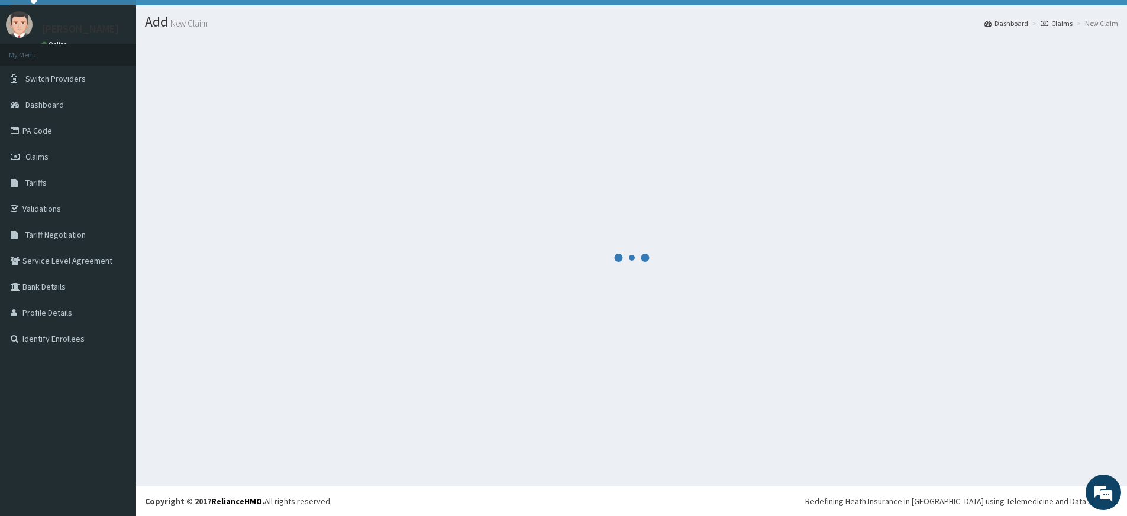
scroll to position [24, 0]
